Goal: Information Seeking & Learning: Learn about a topic

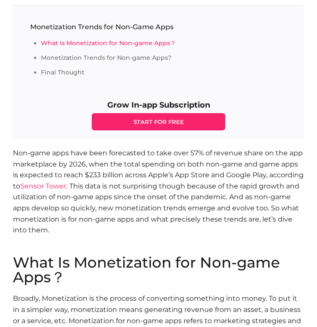
scroll to position [349, 0]
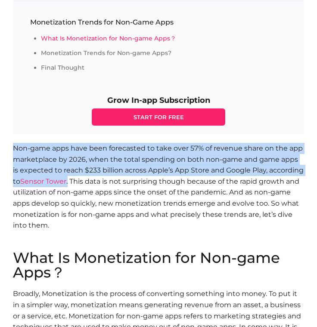
drag, startPoint x: 70, startPoint y: 185, endPoint x: 5, endPoint y: 148, distance: 74.7
copy p "Non-game apps have been forecasted to take over 57% of revenue share on the app…"
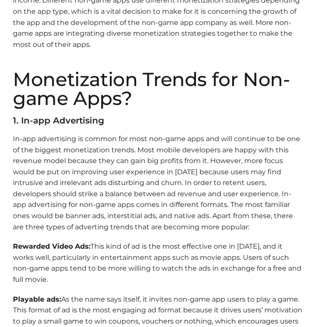
scroll to position [702, 0]
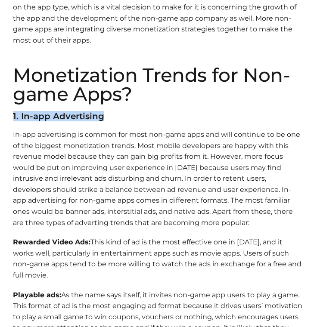
drag, startPoint x: 110, startPoint y: 117, endPoint x: 7, endPoint y: 117, distance: 102.8
click at [132, 119] on h3 "1. In-app Advertising" at bounding box center [158, 116] width 291 height 9
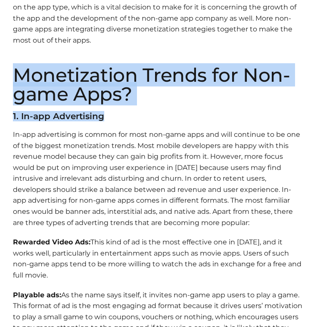
drag, startPoint x: 15, startPoint y: 74, endPoint x: 111, endPoint y: 113, distance: 103.4
copy section "Monetization Trends for Non-game Apps? 1. In-app Advertising"
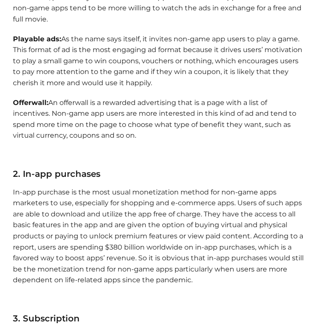
scroll to position [959, 0]
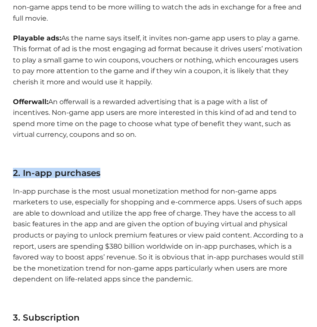
drag, startPoint x: 103, startPoint y: 174, endPoint x: -3, endPoint y: 172, distance: 105.4
copy h3 "2. In-app purchases"
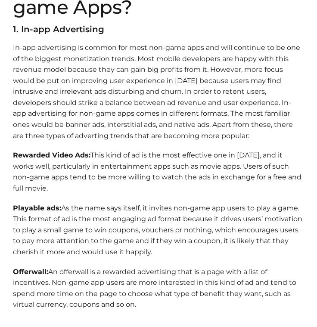
scroll to position [782, 0]
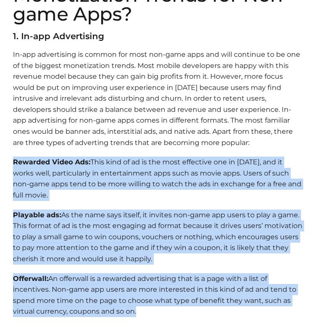
drag, startPoint x: 11, startPoint y: 158, endPoint x: 154, endPoint y: 312, distance: 210.0
copy section "Rewarded Video Ads: This kind of ad is the most effective one in [DATE], and it…"
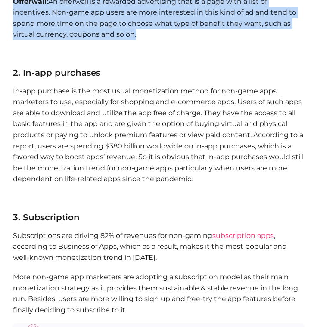
scroll to position [1078, 0]
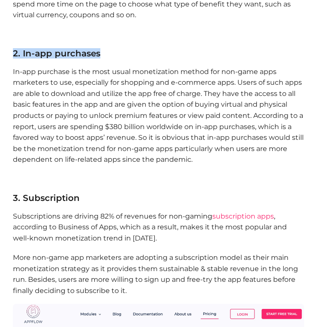
drag, startPoint x: 103, startPoint y: 52, endPoint x: 11, endPoint y: 53, distance: 92.0
copy h3 "2. In-app purchases"
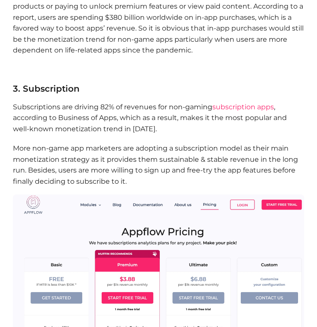
scroll to position [1189, 0]
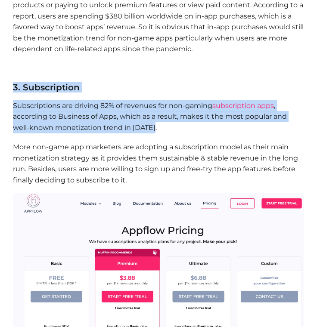
drag, startPoint x: 154, startPoint y: 127, endPoint x: 10, endPoint y: 88, distance: 148.4
copy section "3. Subscription Subscriptions are driving 82% of revenues for non-gaming subscr…"
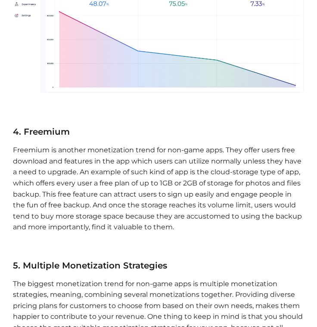
scroll to position [2075, 0]
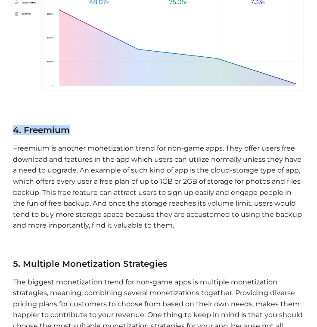
drag, startPoint x: 73, startPoint y: 132, endPoint x: 11, endPoint y: 127, distance: 62.1
copy h3 "4. Freemium"
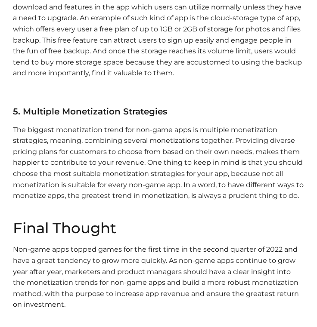
scroll to position [2229, 0]
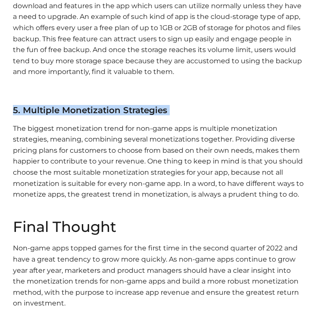
drag, startPoint x: 185, startPoint y: 117, endPoint x: 12, endPoint y: 111, distance: 173.4
copy h3 "5. Multiple Monetization Strategies"
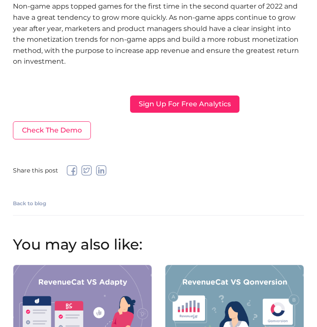
scroll to position [2476, 0]
